Goal: Use online tool/utility: Utilize a website feature to perform a specific function

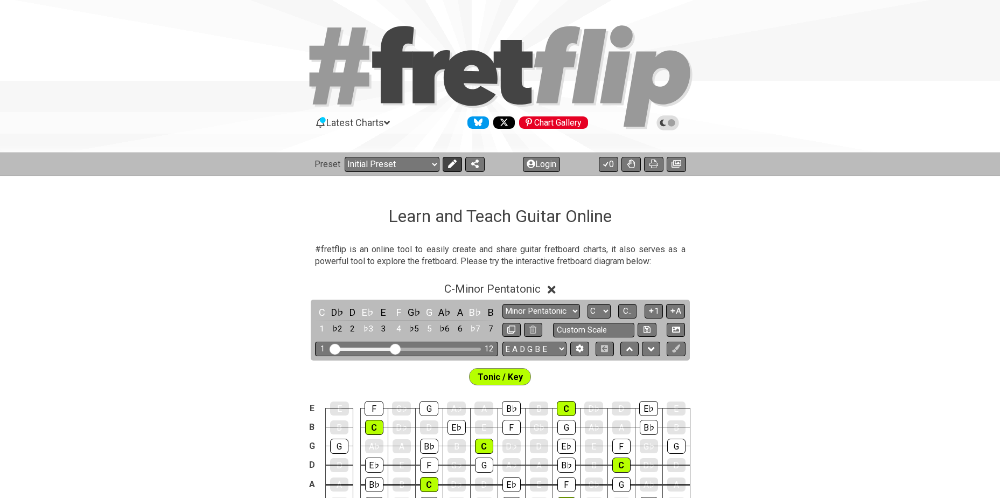
click at [451, 166] on icon at bounding box center [452, 163] width 9 height 9
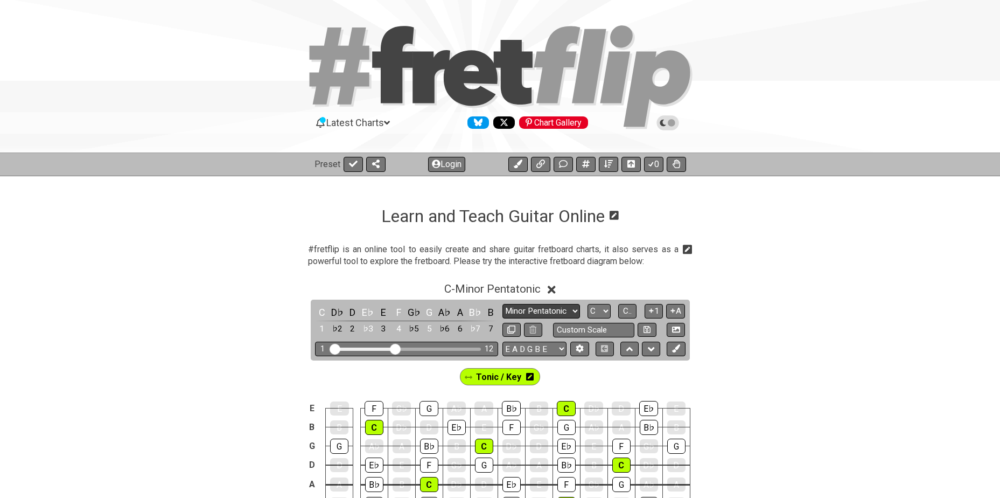
click at [559, 307] on select "Minor Pentatonic Click to edit Minor Pentatonic Major Pentatonic Minor Blues Ma…" at bounding box center [542, 311] width 78 height 15
click at [503, 304] on select "Minor Pentatonic Click to edit Minor Pentatonic Major Pentatonic Minor Blues Ma…" at bounding box center [542, 311] width 78 height 15
click at [546, 310] on select "Minor Pentatonic Click to edit Minor Pentatonic Major Pentatonic Minor Blues Ma…" at bounding box center [542, 311] width 78 height 15
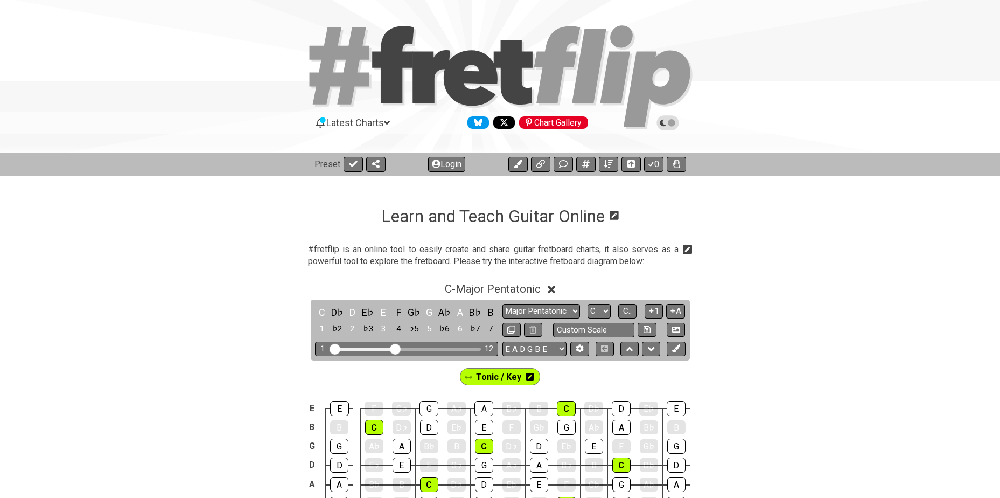
select select "Major / [PERSON_NAME]"
click at [503, 304] on select "Minor Pentatonic Click to edit Minor Pentatonic Major Pentatonic Minor Blues Ma…" at bounding box center [542, 311] width 78 height 15
click at [596, 310] on select "A♭ A A♯ B♭ B C C♯ D♭ D D♯ E♭ E F F♯ G♭ G G♯" at bounding box center [599, 311] width 23 height 15
select select "Bb"
click at [588, 304] on select "A♭ A A♯ B♭ B C C♯ D♭ D D♯ E♭ E F F♯ G♭ G G♯" at bounding box center [599, 311] width 23 height 15
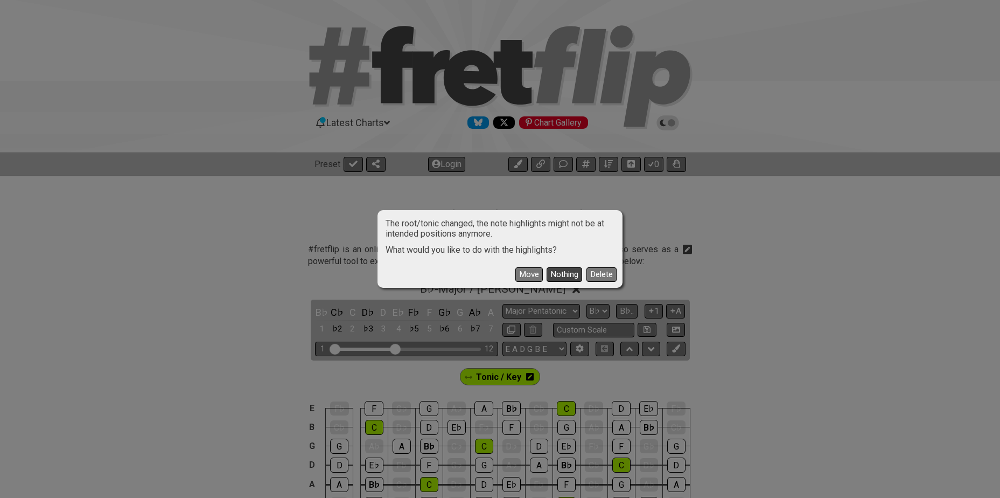
click at [555, 272] on button "Nothing" at bounding box center [565, 274] width 36 height 15
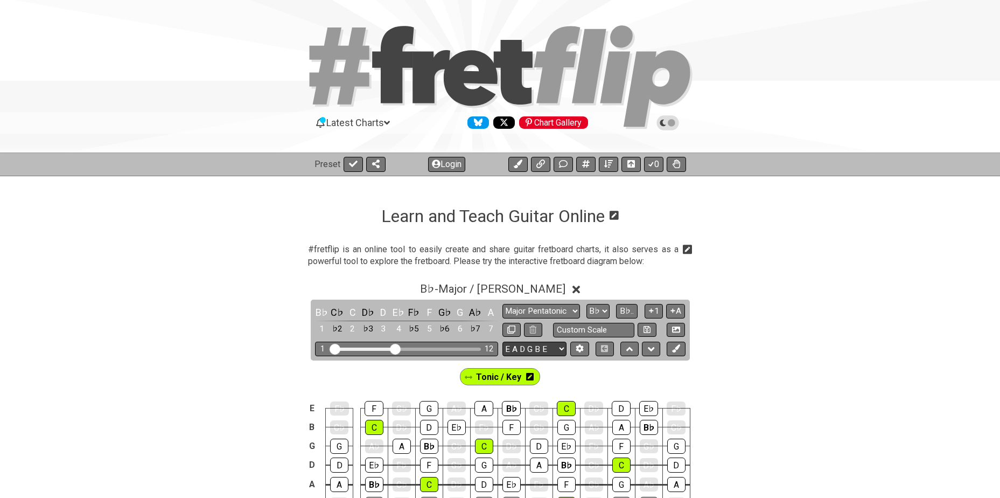
click at [538, 348] on select "E A D G B E E A D G B E E A D G B E B E A D F♯ B A D G C E A D A D G B E E♭ A♭ …" at bounding box center [535, 348] width 64 height 15
select select "A D G C F A D"
click at [503, 341] on select "E A D G B E E A D G B E E A D G B E B E A D F♯ B A D G C E A D A D G B E E♭ A♭ …" at bounding box center [535, 348] width 64 height 15
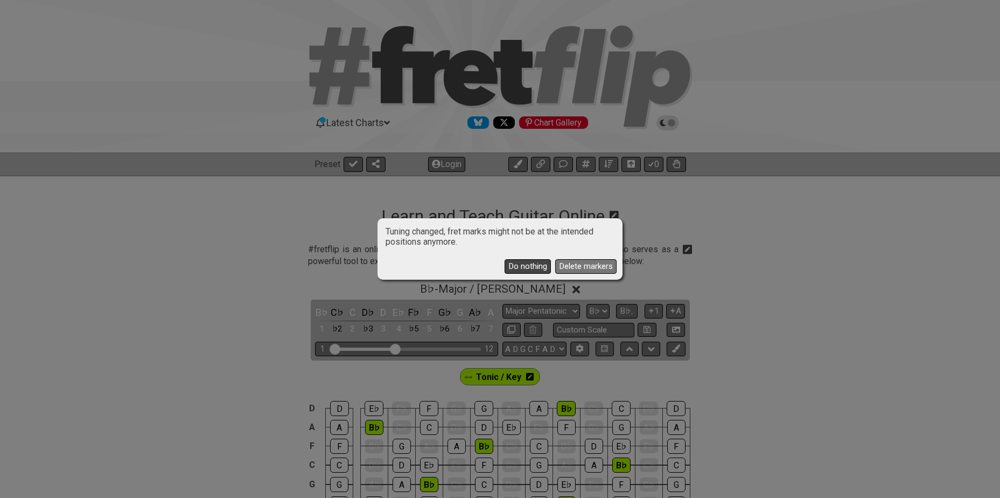
click at [530, 262] on button "Do nothing" at bounding box center [528, 266] width 46 height 15
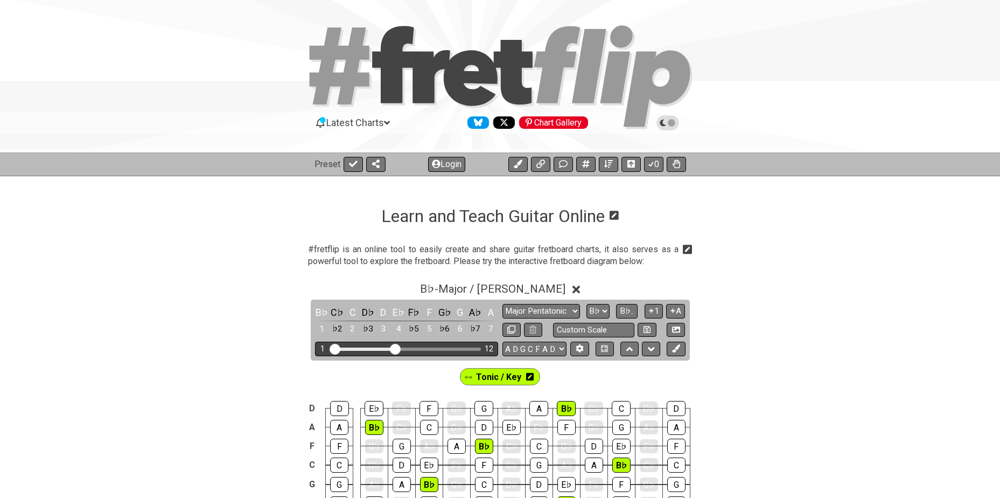
drag, startPoint x: 400, startPoint y: 344, endPoint x: 395, endPoint y: 350, distance: 7.3
click at [429, 351] on div "1 12" at bounding box center [406, 348] width 183 height 15
drag, startPoint x: 400, startPoint y: 350, endPoint x: 463, endPoint y: 350, distance: 63.6
click at [463, 348] on input "Visible fret range" at bounding box center [406, 348] width 153 height 0
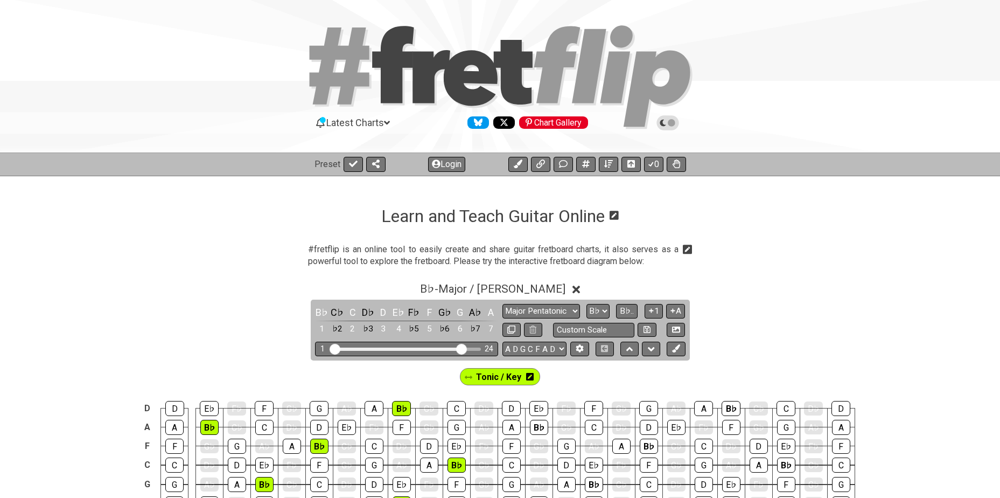
click at [531, 376] on icon at bounding box center [530, 376] width 8 height 9
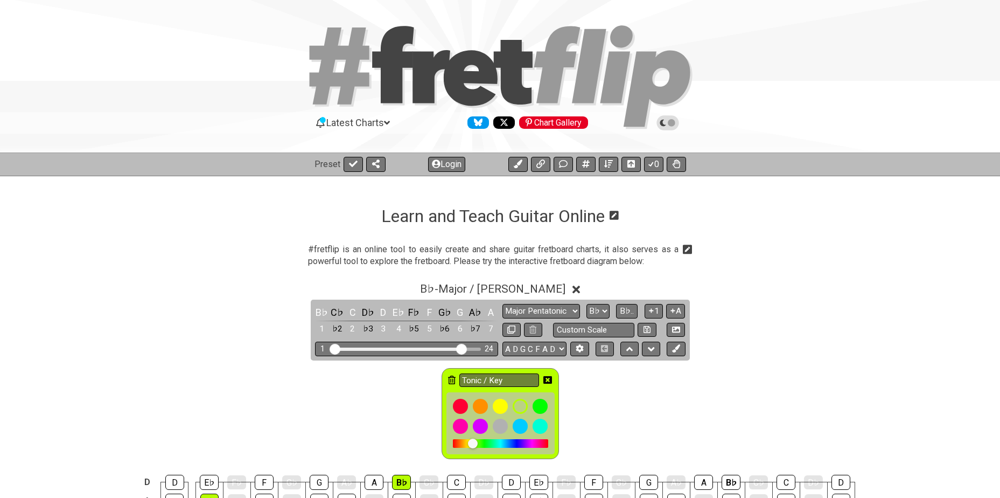
click at [454, 380] on icon at bounding box center [452, 379] width 8 height 9
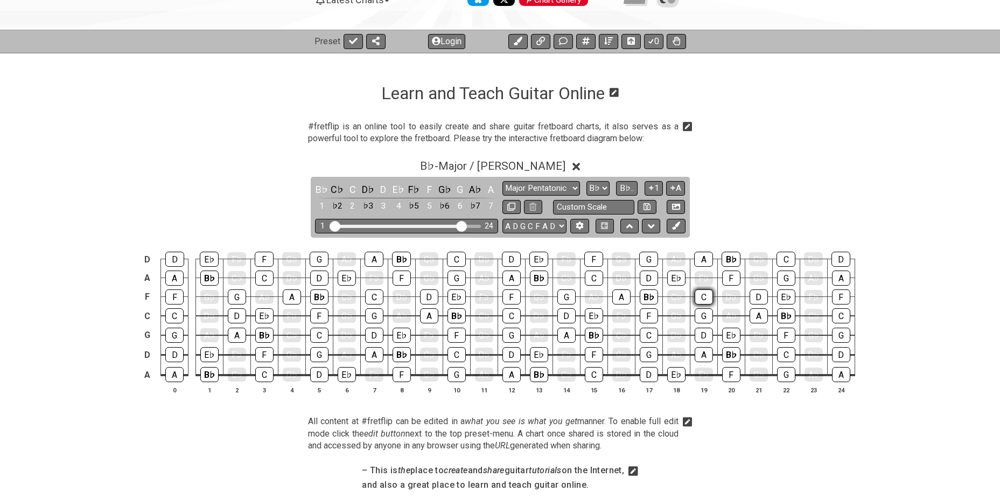
scroll to position [126, 0]
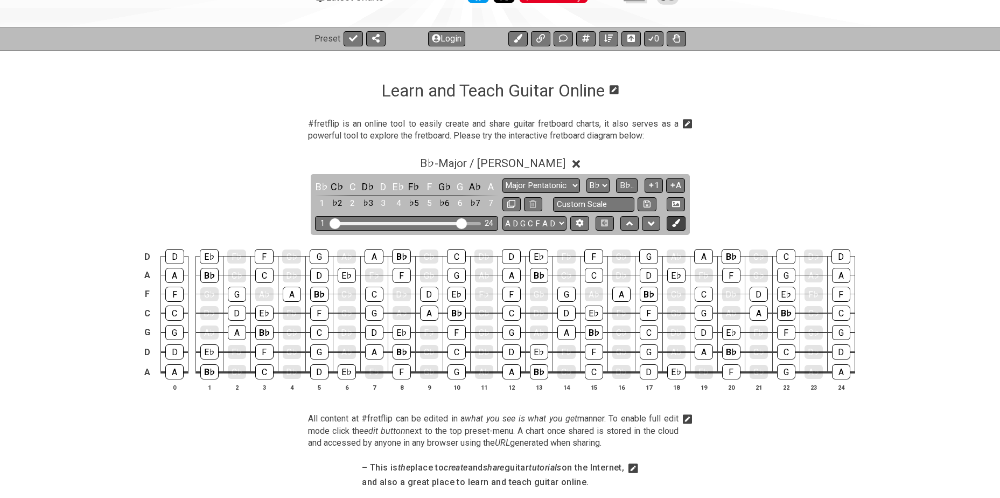
click at [681, 222] on button at bounding box center [676, 223] width 18 height 15
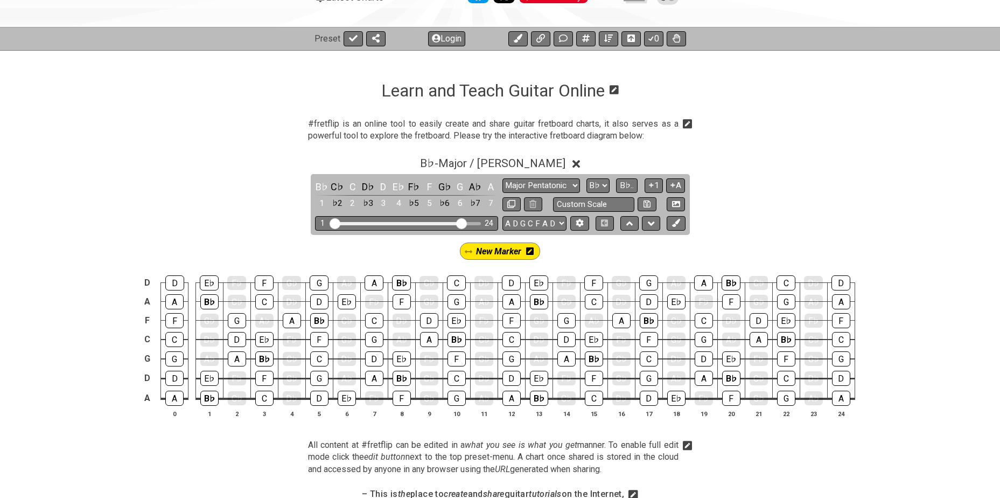
click at [531, 249] on icon at bounding box center [530, 251] width 8 height 9
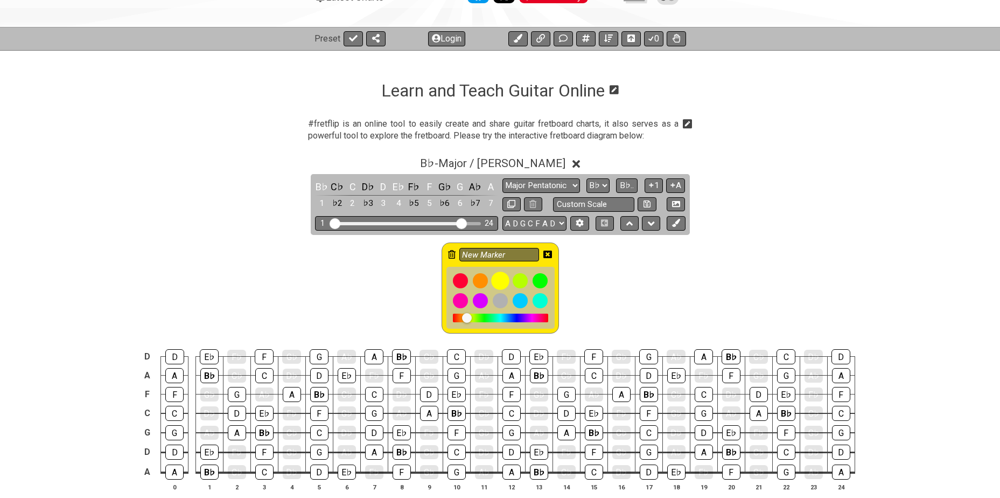
click at [503, 282] on div at bounding box center [500, 280] width 18 height 18
click at [210, 374] on div "B♭" at bounding box center [209, 375] width 18 height 15
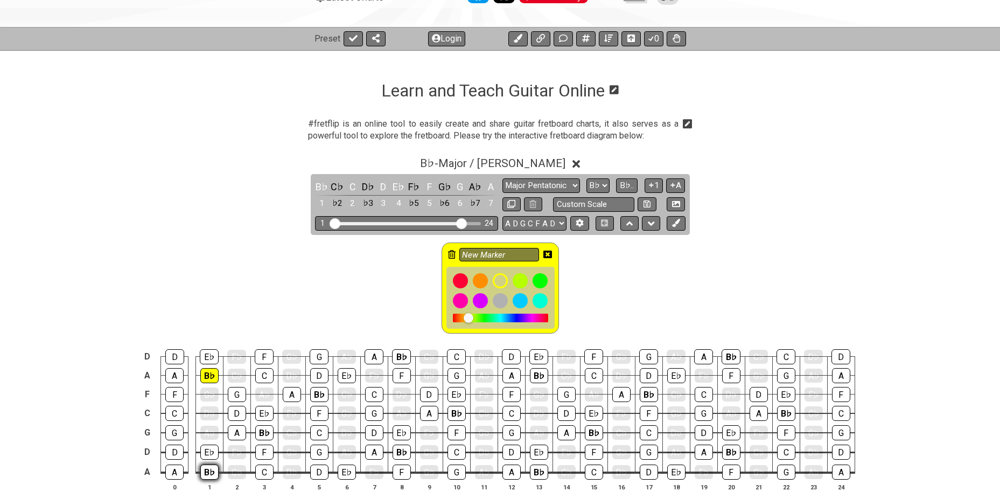
click at [209, 473] on div "B♭" at bounding box center [209, 471] width 18 height 15
click at [258, 435] on div "B♭" at bounding box center [264, 432] width 18 height 15
click at [316, 393] on div "B♭" at bounding box center [319, 394] width 18 height 15
click at [394, 451] on div "B♭" at bounding box center [402, 451] width 18 height 15
click at [395, 346] on td "B♭" at bounding box center [401, 347] width 27 height 19
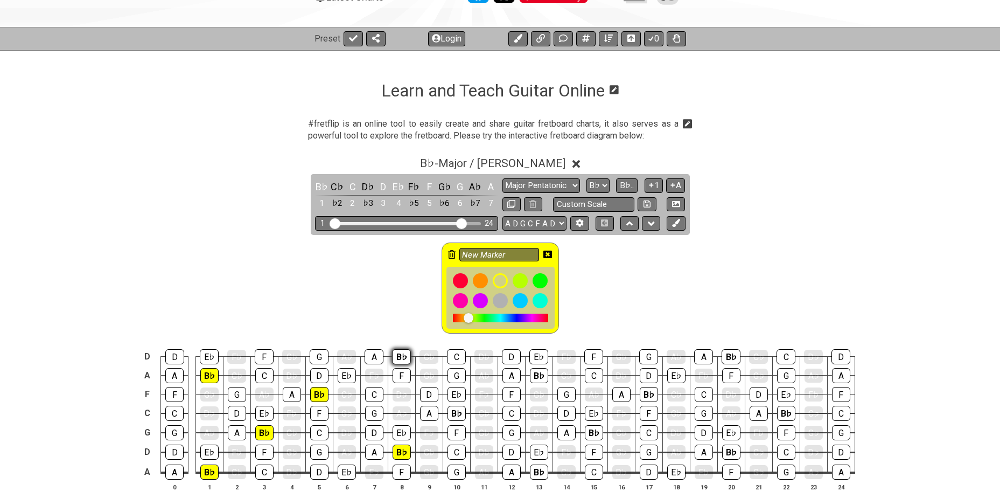
click at [398, 352] on div "B♭" at bounding box center [401, 356] width 19 height 15
click at [454, 409] on div "B♭" at bounding box center [457, 413] width 18 height 15
click at [535, 466] on div "B♭" at bounding box center [539, 471] width 18 height 15
click at [532, 379] on div "B♭" at bounding box center [539, 375] width 18 height 15
click at [586, 432] on div "B♭" at bounding box center [594, 432] width 18 height 15
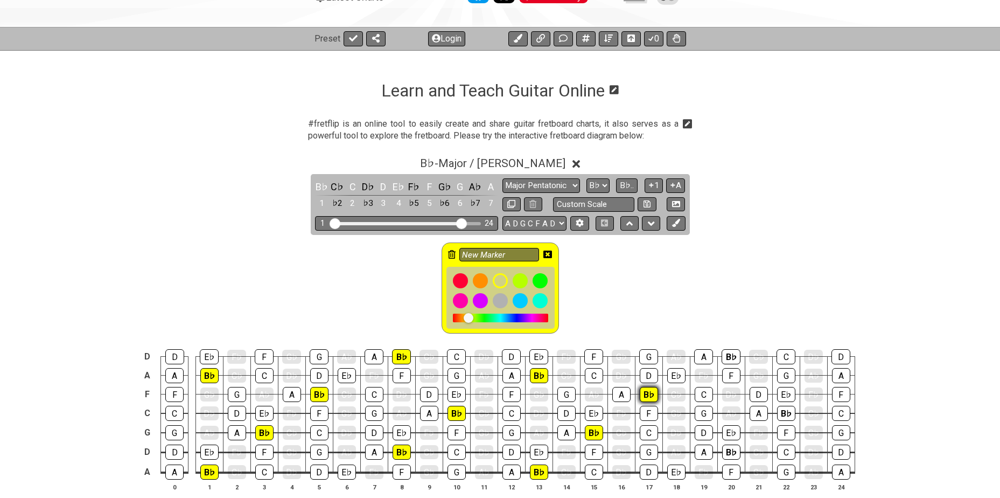
click at [643, 390] on div "B♭" at bounding box center [649, 394] width 18 height 15
click at [726, 446] on div "B♭" at bounding box center [731, 451] width 18 height 15
click at [727, 353] on div "B♭" at bounding box center [731, 356] width 19 height 15
click at [785, 407] on div "B♭" at bounding box center [786, 413] width 18 height 15
click at [548, 255] on icon at bounding box center [547, 254] width 9 height 9
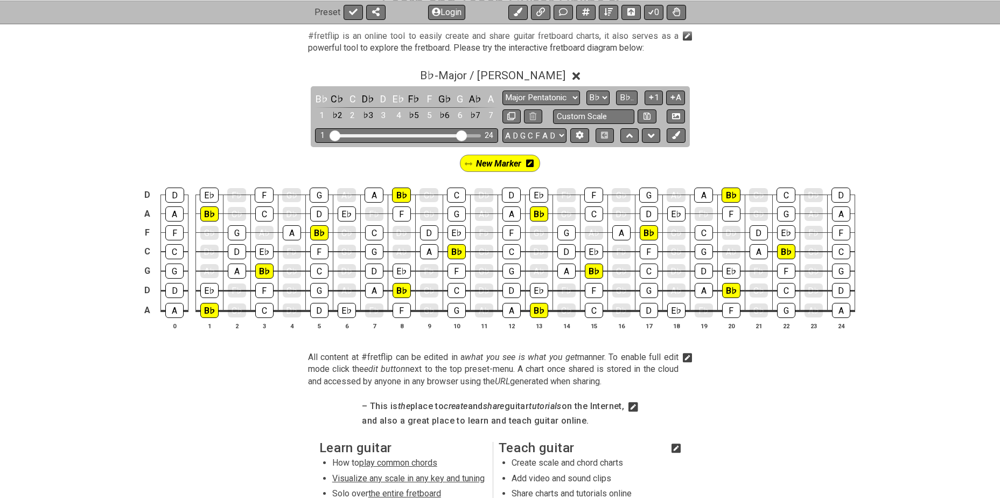
scroll to position [215, 0]
